Goal: Entertainment & Leisure: Consume media (video, audio)

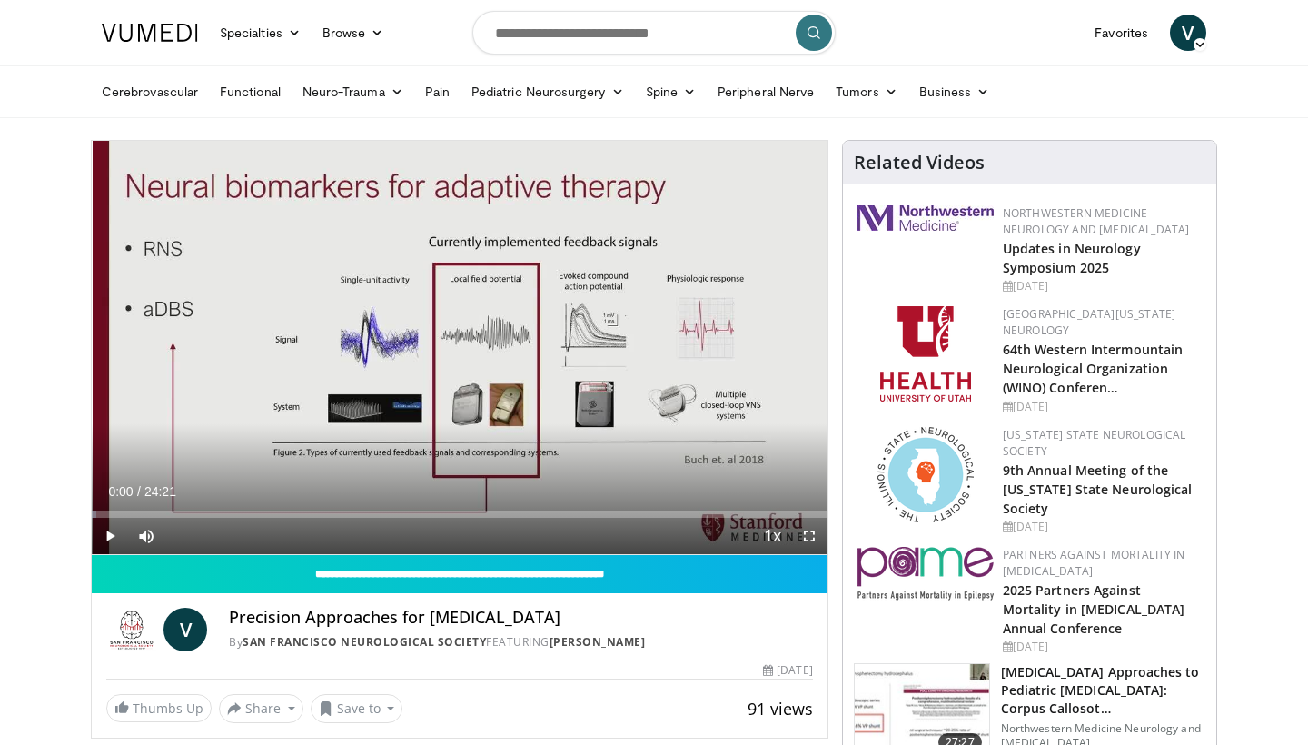
click at [109, 541] on span "Video Player" at bounding box center [110, 536] width 36 height 36
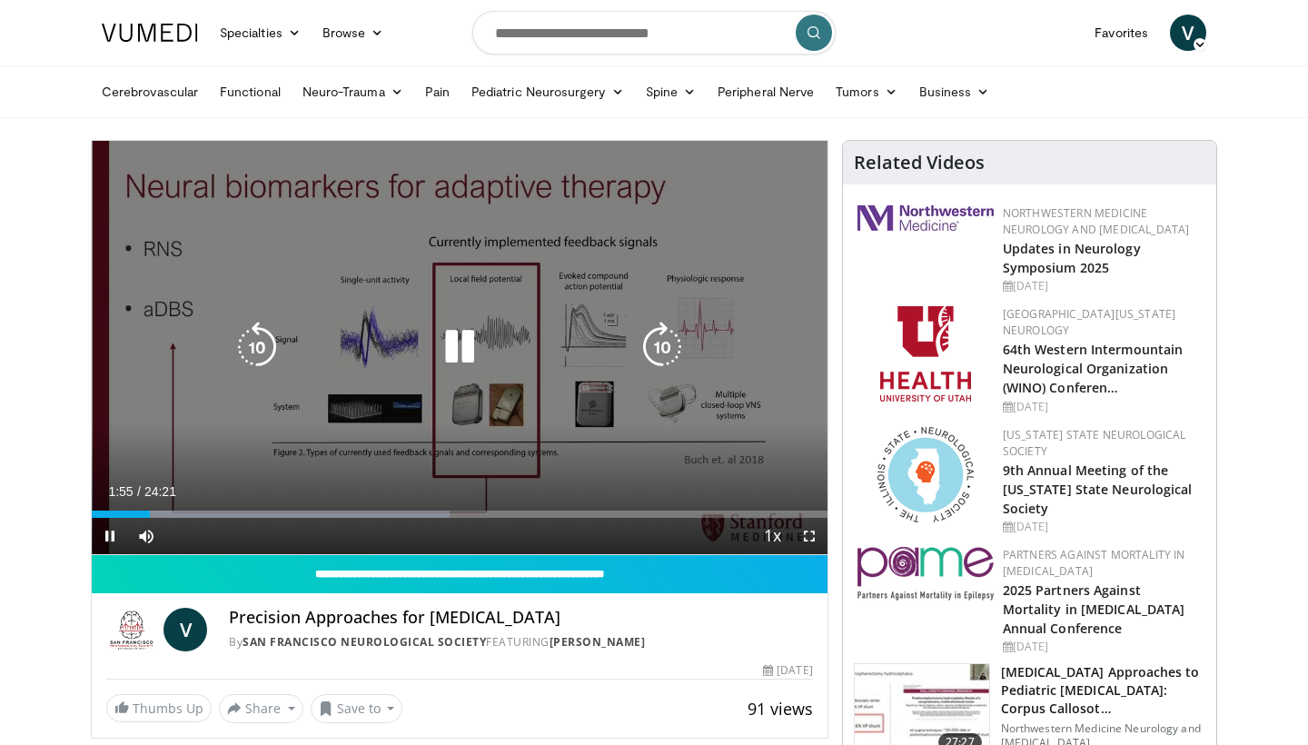
click at [461, 356] on icon "Video Player" at bounding box center [459, 346] width 51 height 51
